Goal: Find specific page/section: Find specific page/section

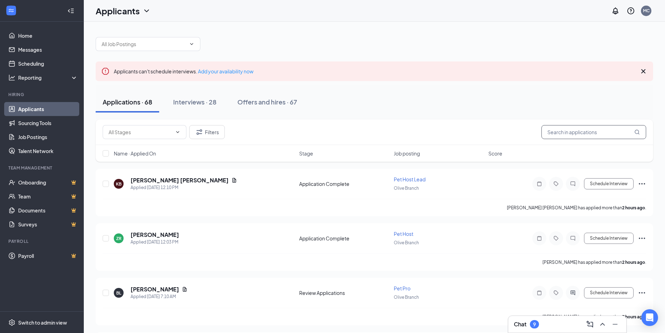
click at [578, 134] on input "text" at bounding box center [594, 132] width 105 height 14
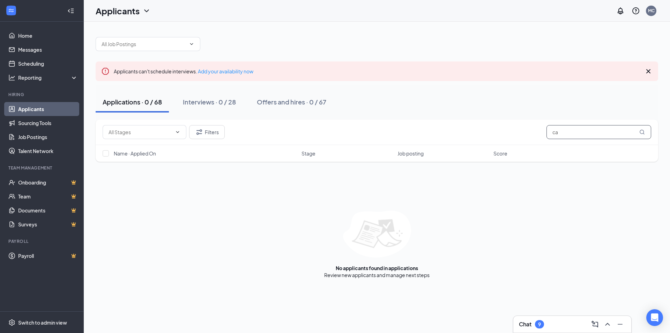
type input "c"
type input "f"
type input "[PERSON_NAME]"
